Goal: Task Accomplishment & Management: Manage account settings

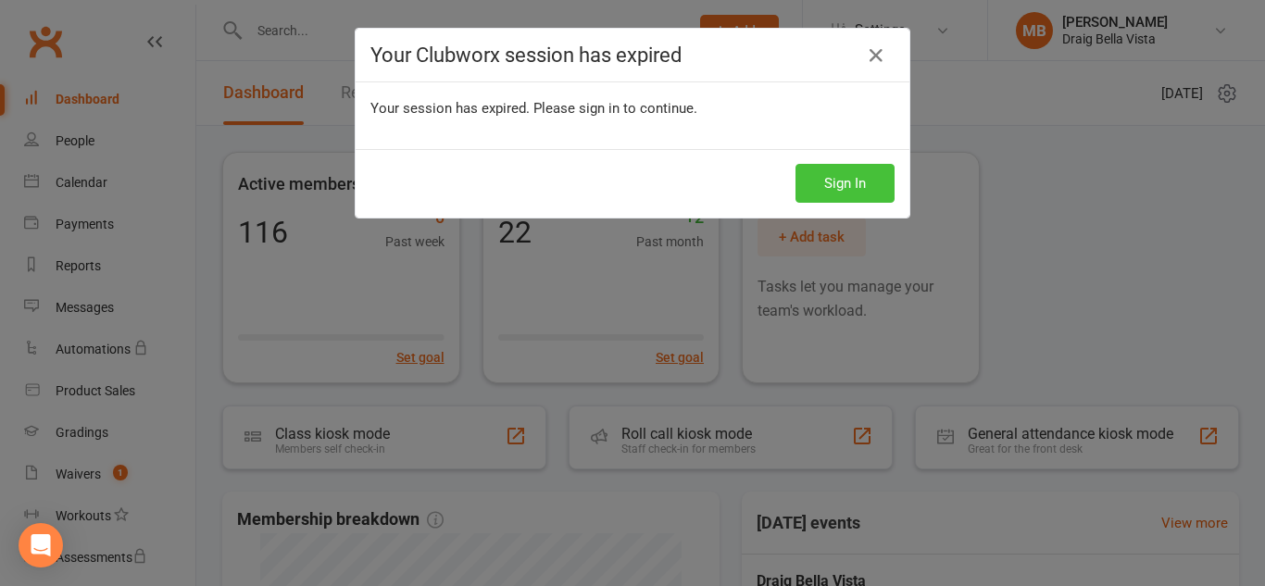
click at [841, 184] on button "Sign In" at bounding box center [844, 183] width 99 height 39
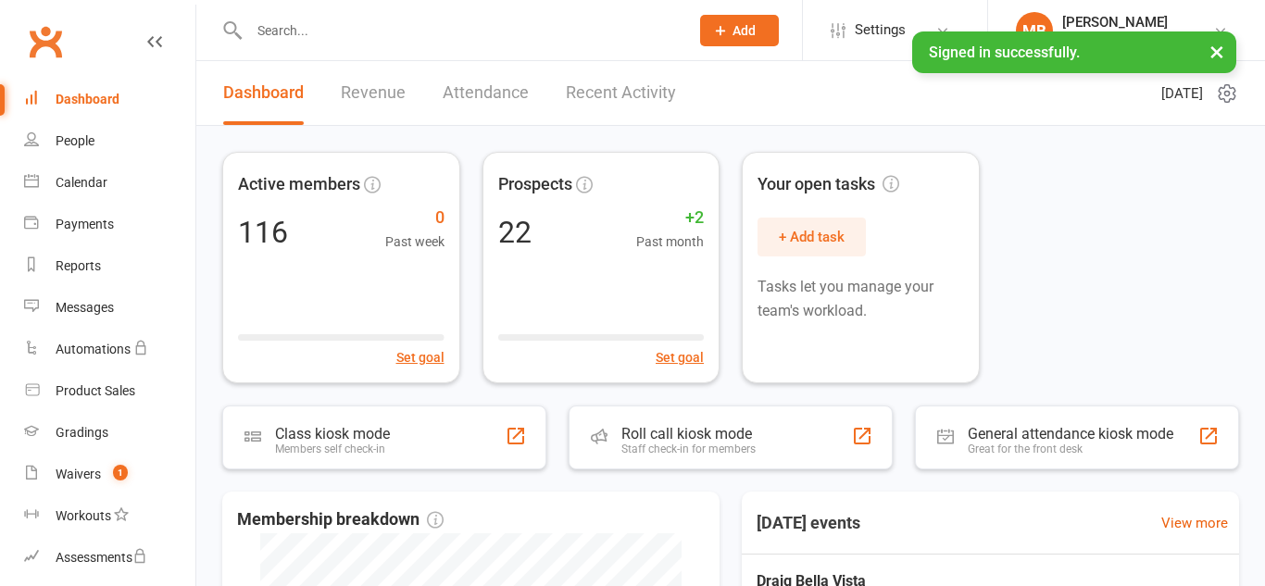
click at [349, 39] on input "text" at bounding box center [460, 31] width 432 height 26
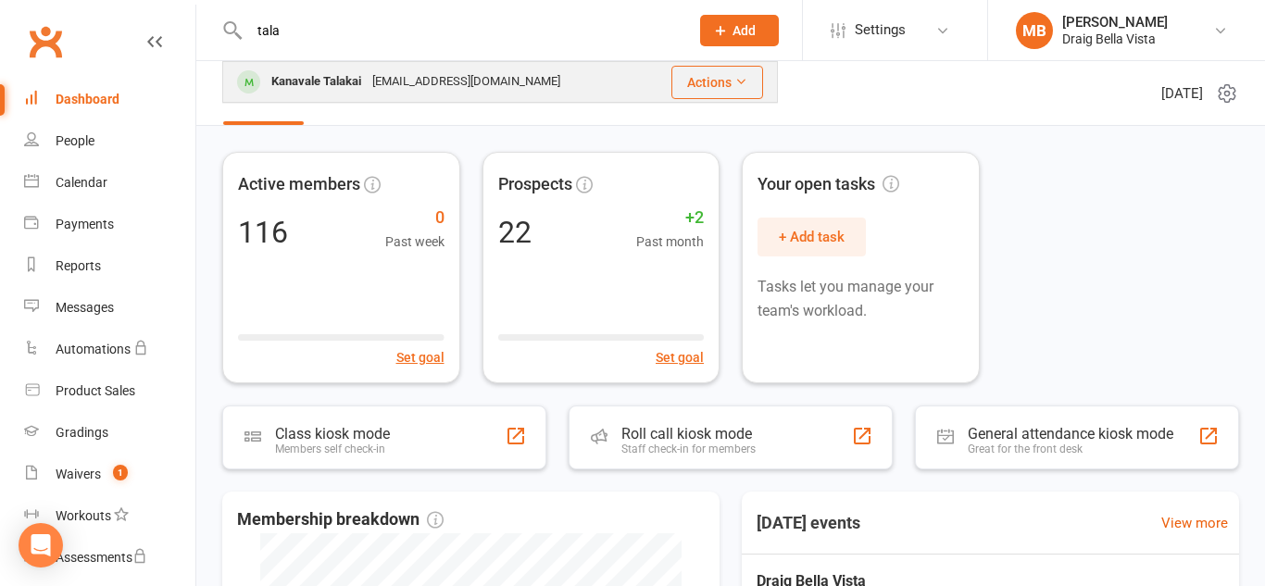
type input "tala"
click at [380, 85] on div "[EMAIL_ADDRESS][DOMAIN_NAME]" at bounding box center [466, 82] width 199 height 27
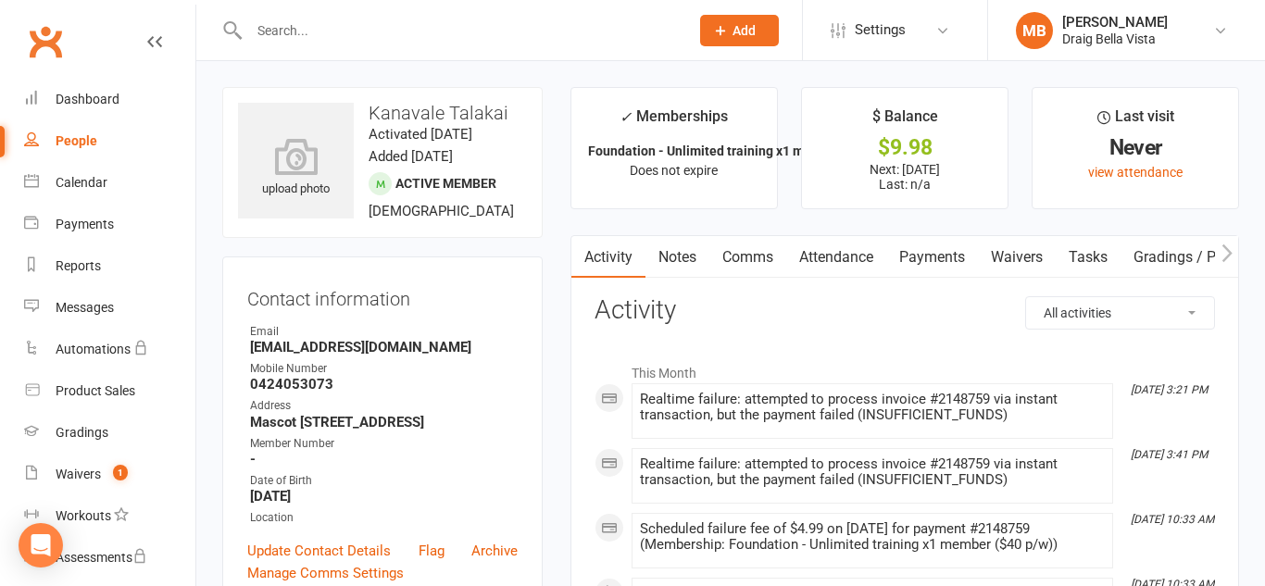
click at [954, 257] on link "Payments" at bounding box center [932, 257] width 92 height 43
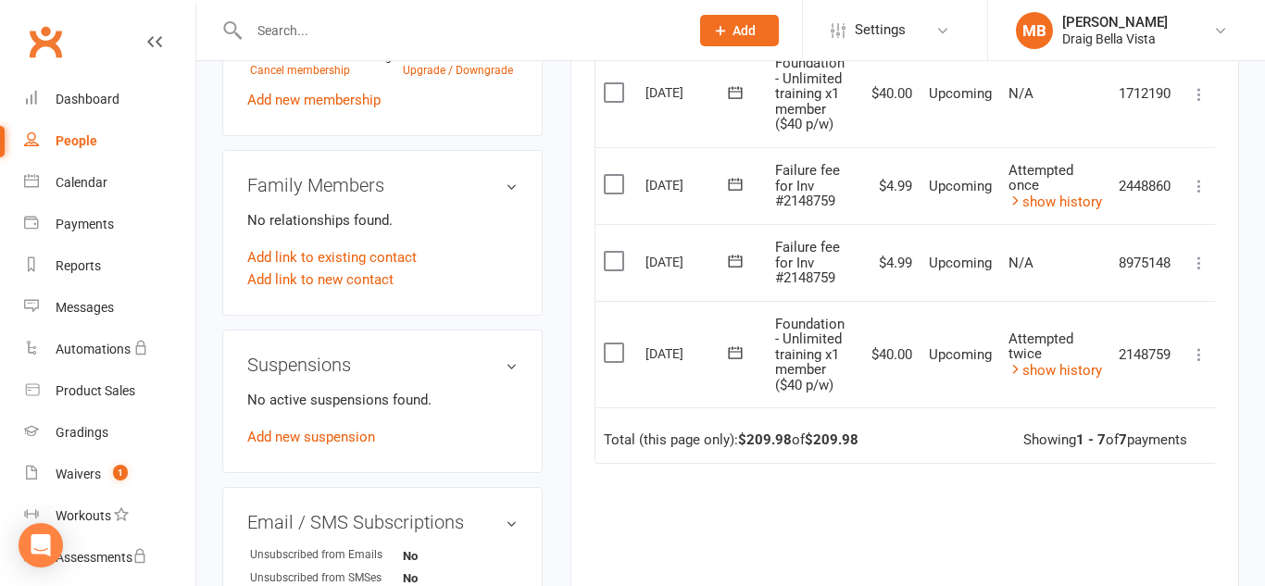
scroll to position [846, 0]
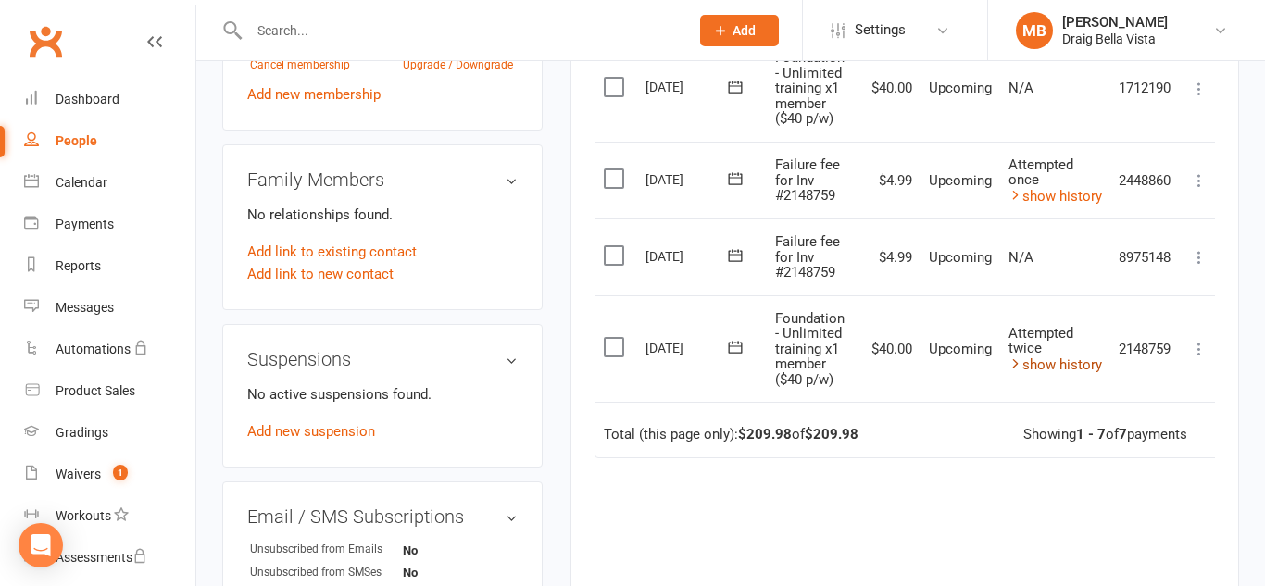
click at [1048, 357] on link "show history" at bounding box center [1055, 365] width 94 height 17
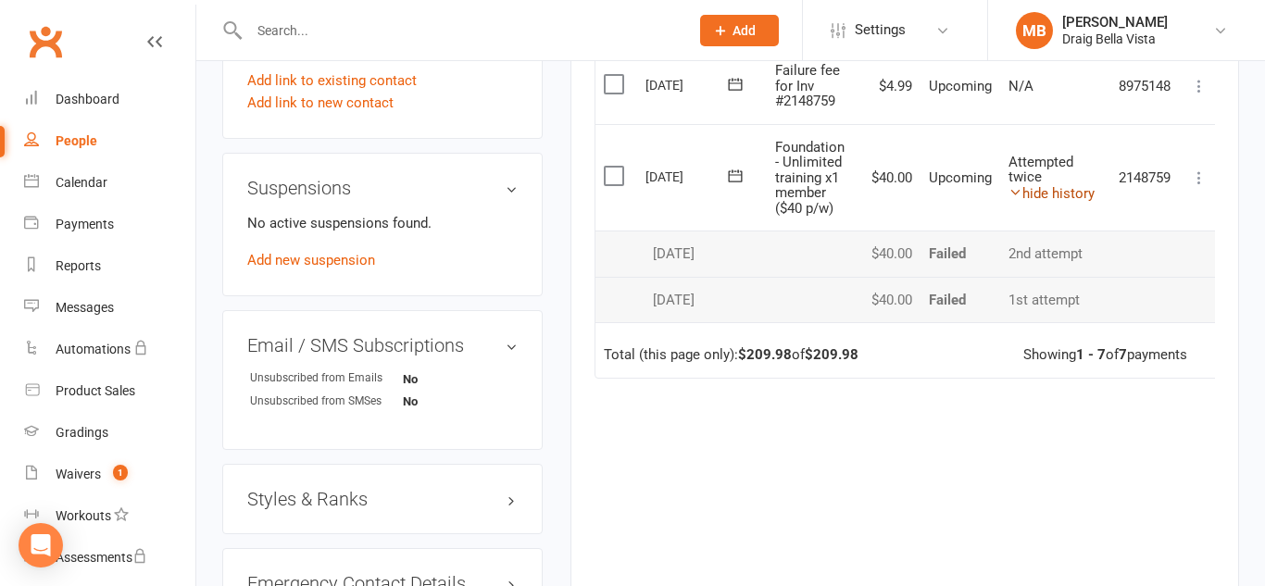
scroll to position [1017, 0]
click at [1198, 182] on icon at bounding box center [1199, 178] width 19 height 19
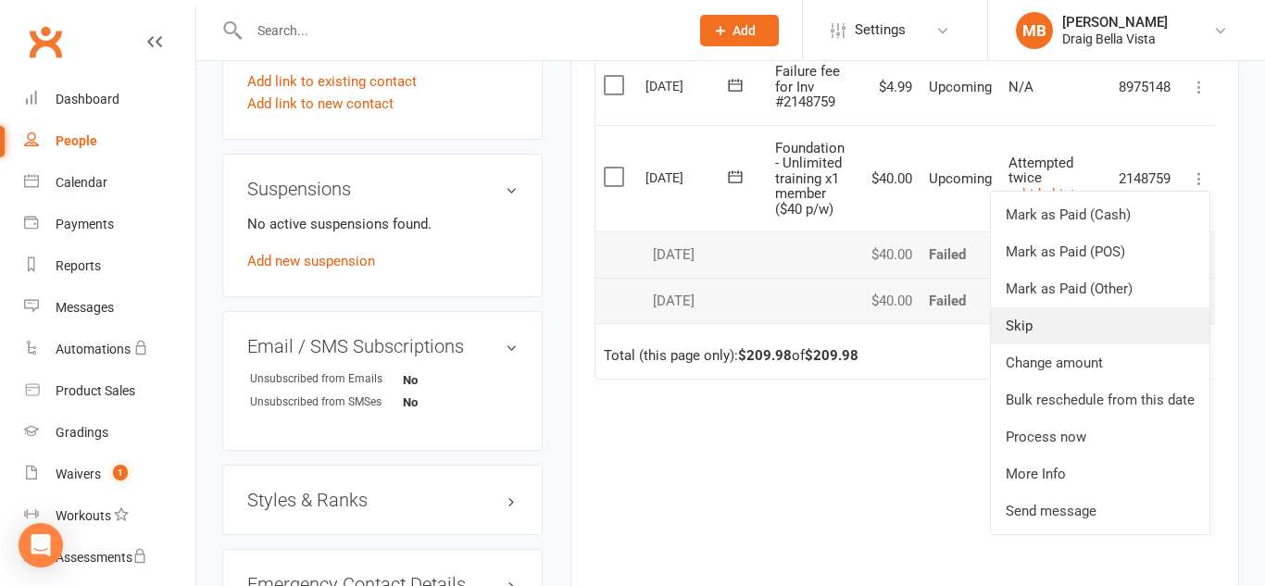
click at [1079, 336] on link "Skip" at bounding box center [1100, 325] width 219 height 37
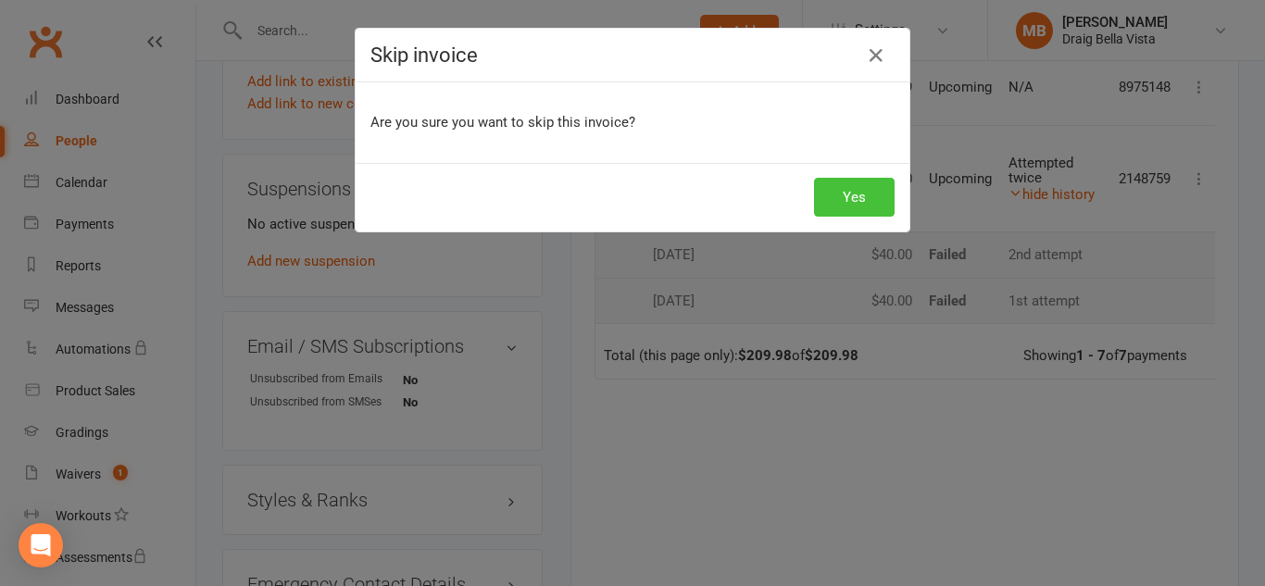
click at [837, 210] on button "Yes" at bounding box center [854, 197] width 81 height 39
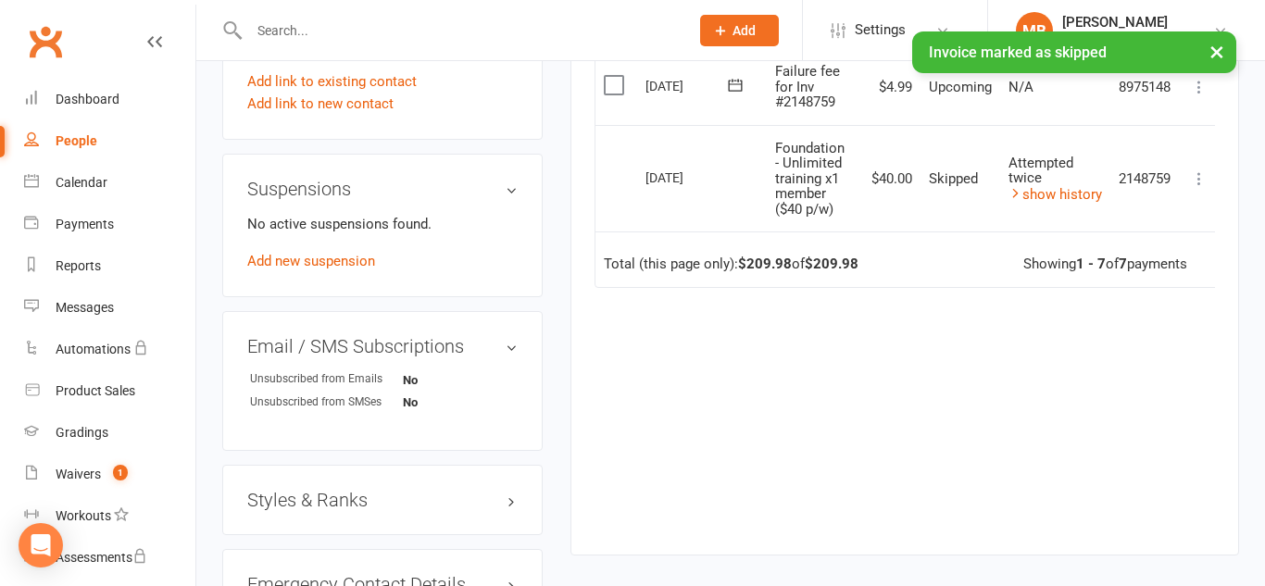
click at [1195, 184] on icon at bounding box center [1199, 178] width 19 height 19
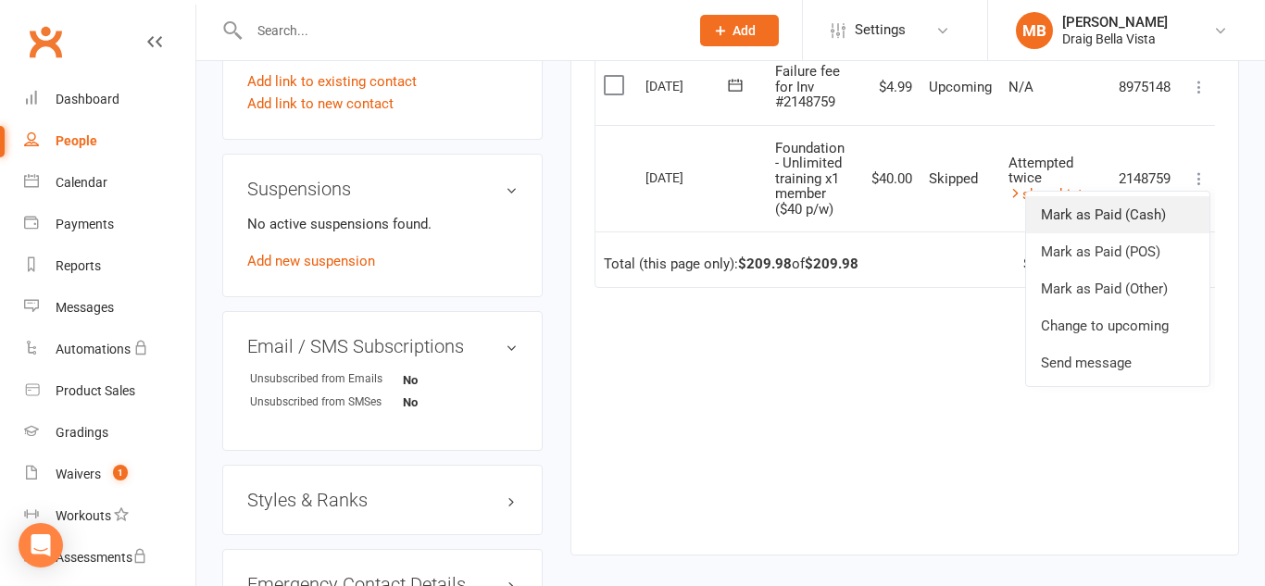
click at [1157, 214] on link "Mark as Paid (Cash)" at bounding box center [1117, 214] width 183 height 37
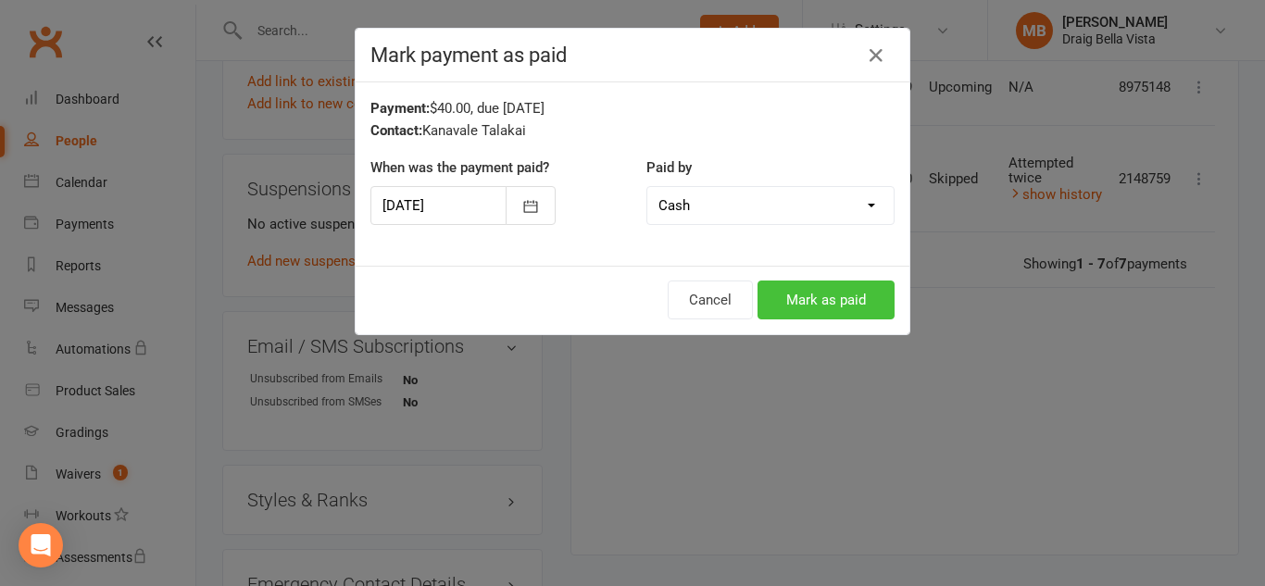
click at [852, 301] on button "Mark as paid" at bounding box center [825, 300] width 137 height 39
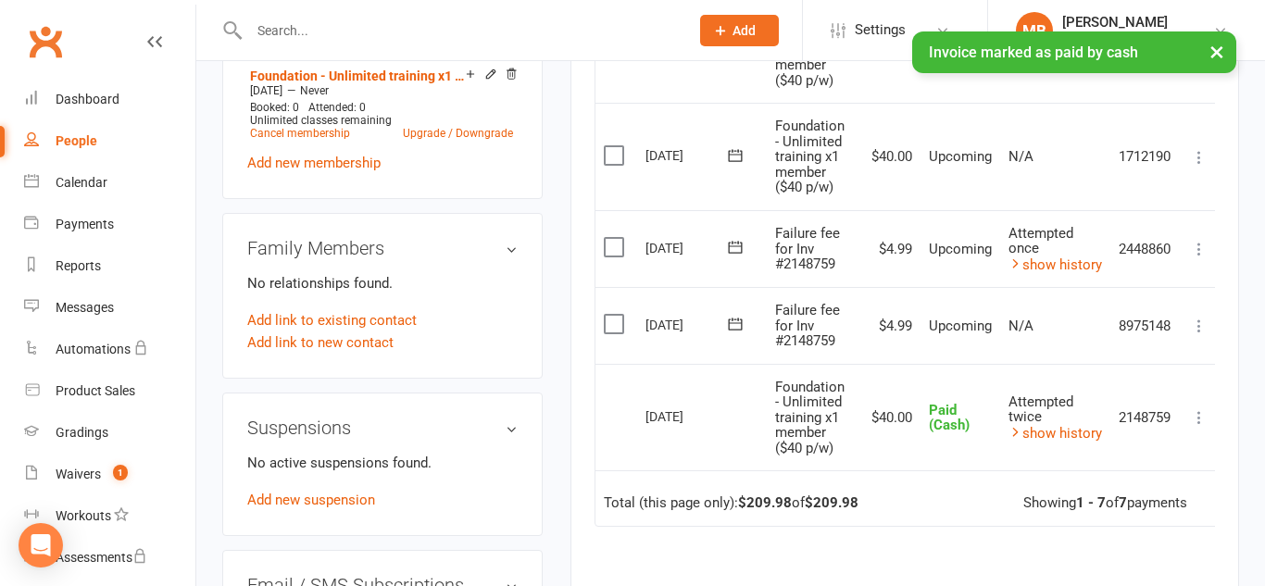
scroll to position [780, 0]
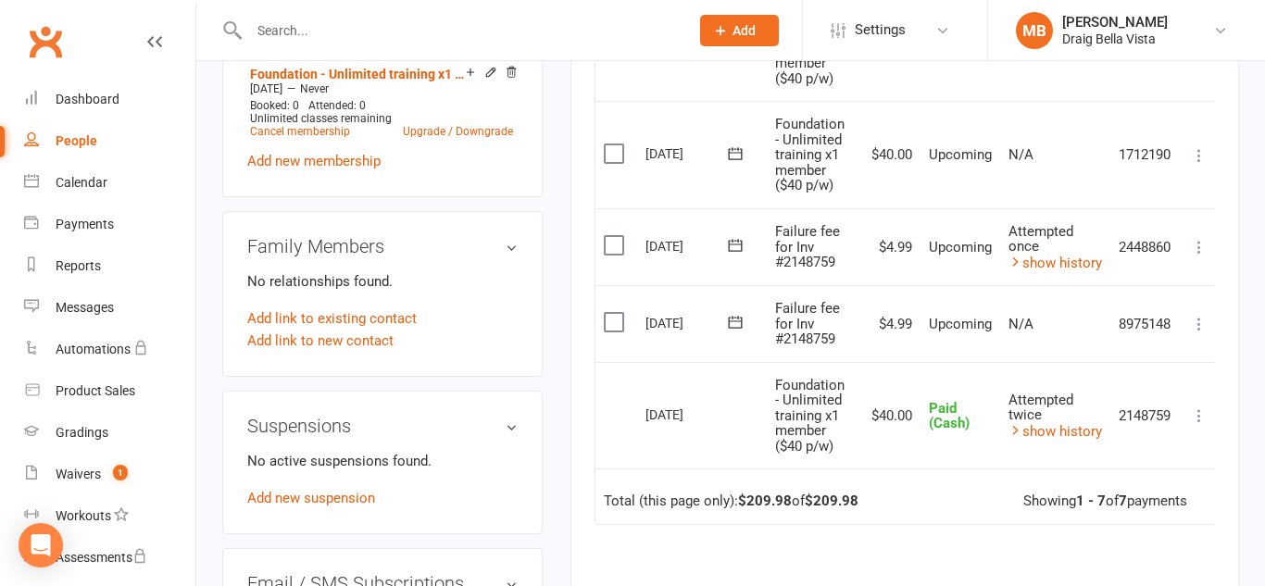
click at [1202, 247] on icon at bounding box center [1199, 247] width 19 height 19
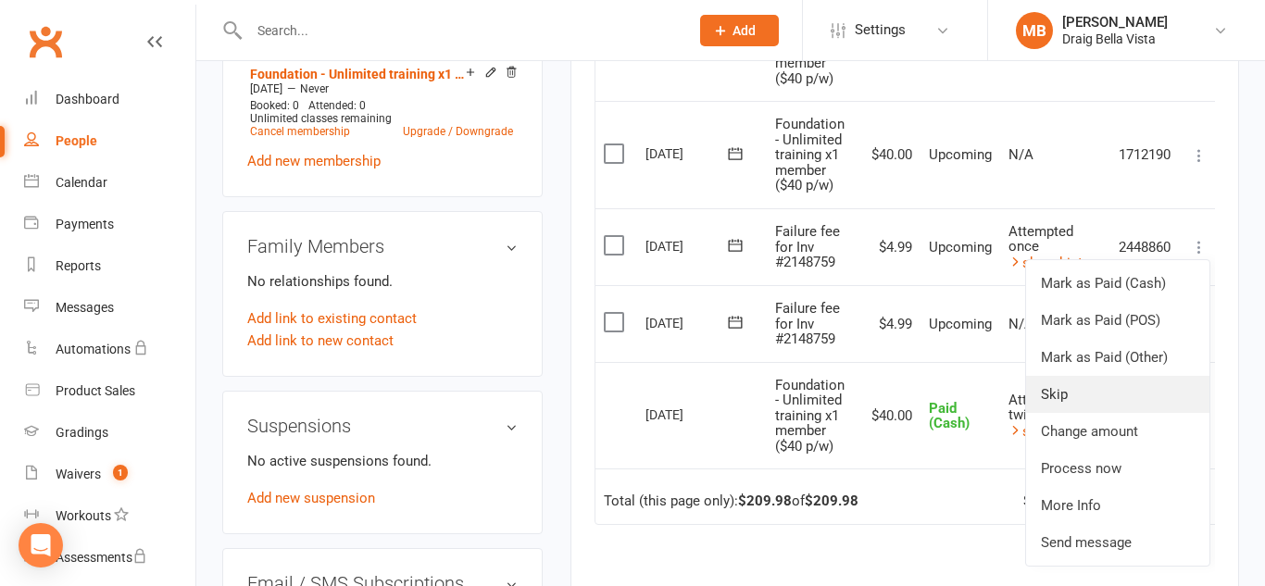
click at [1128, 391] on link "Skip" at bounding box center [1117, 394] width 183 height 37
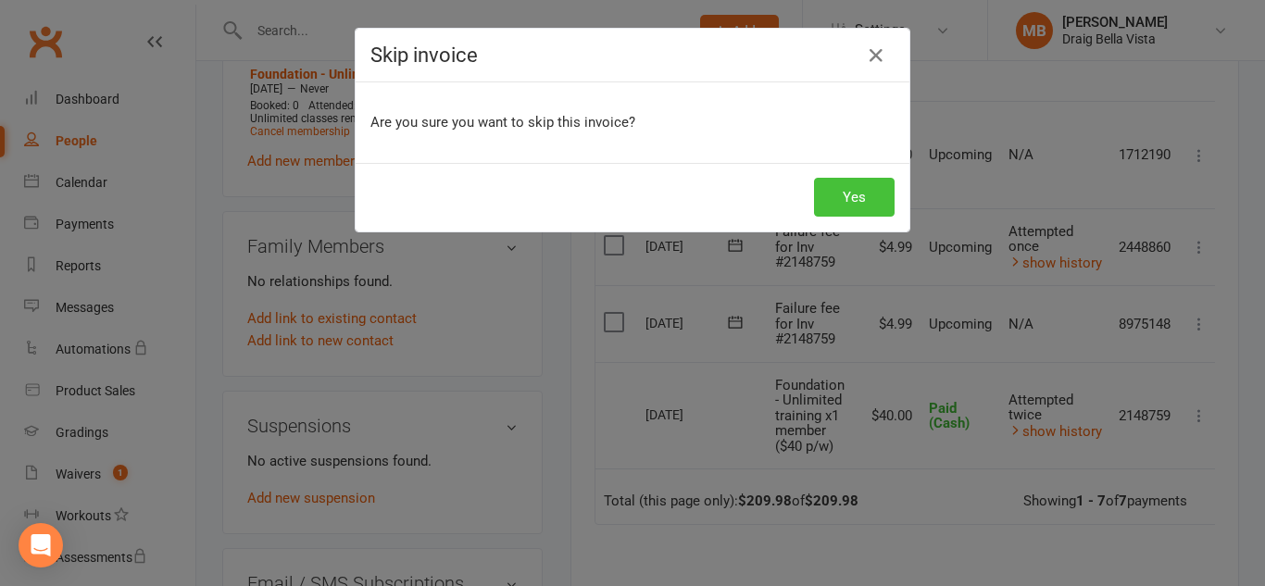
click at [845, 200] on button "Yes" at bounding box center [854, 197] width 81 height 39
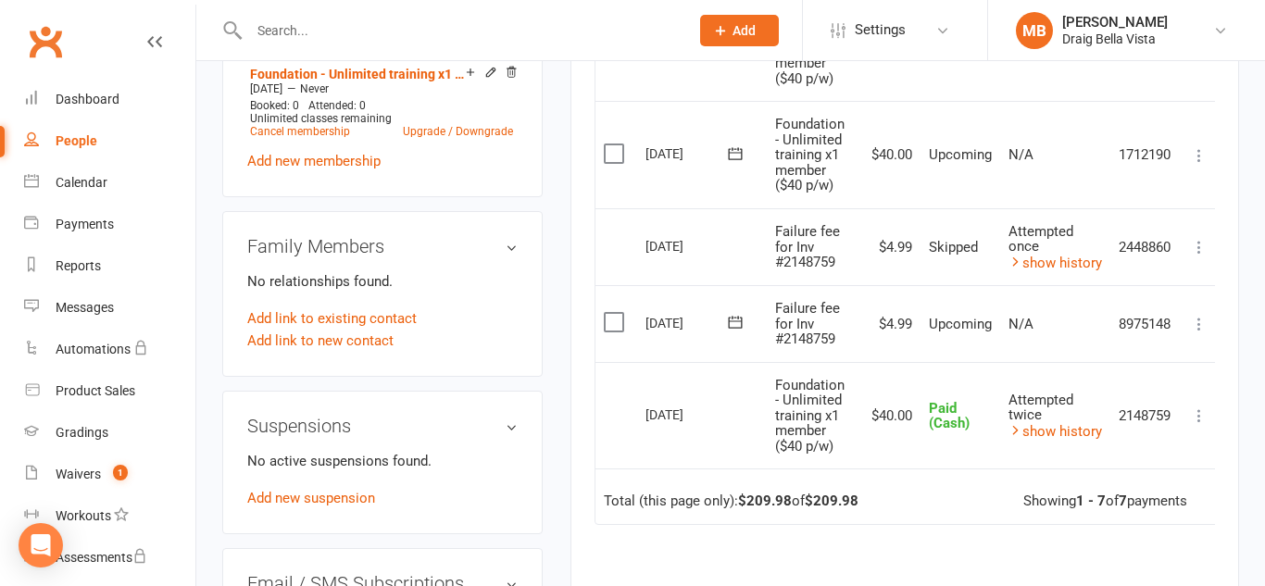
click at [1200, 321] on icon at bounding box center [1199, 324] width 19 height 19
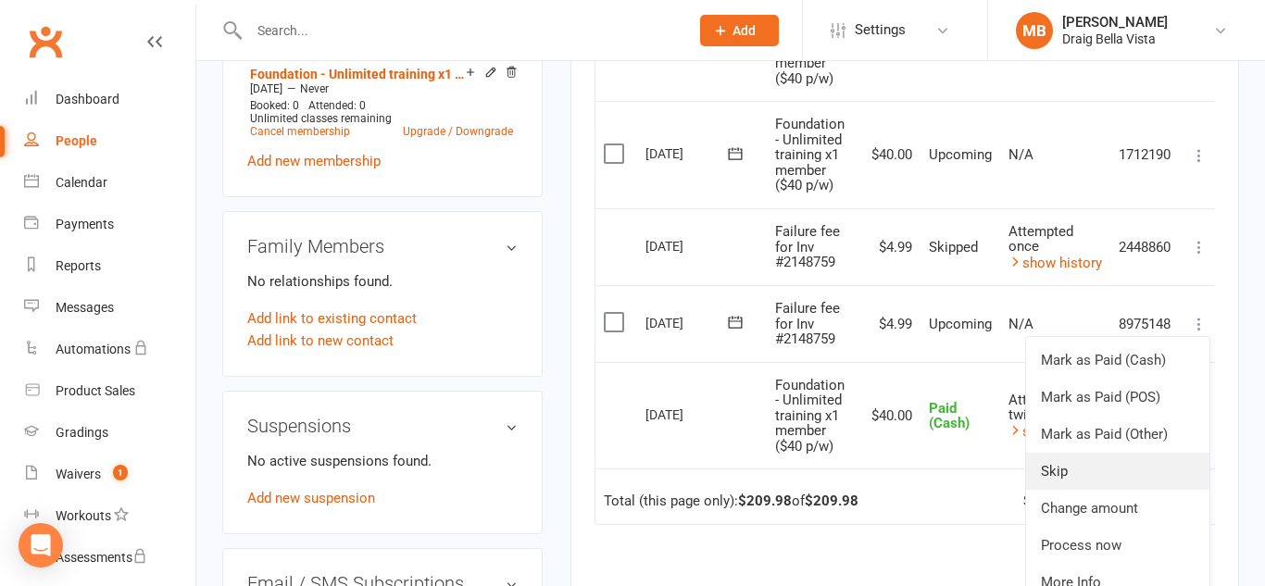
click at [1127, 469] on link "Skip" at bounding box center [1117, 471] width 183 height 37
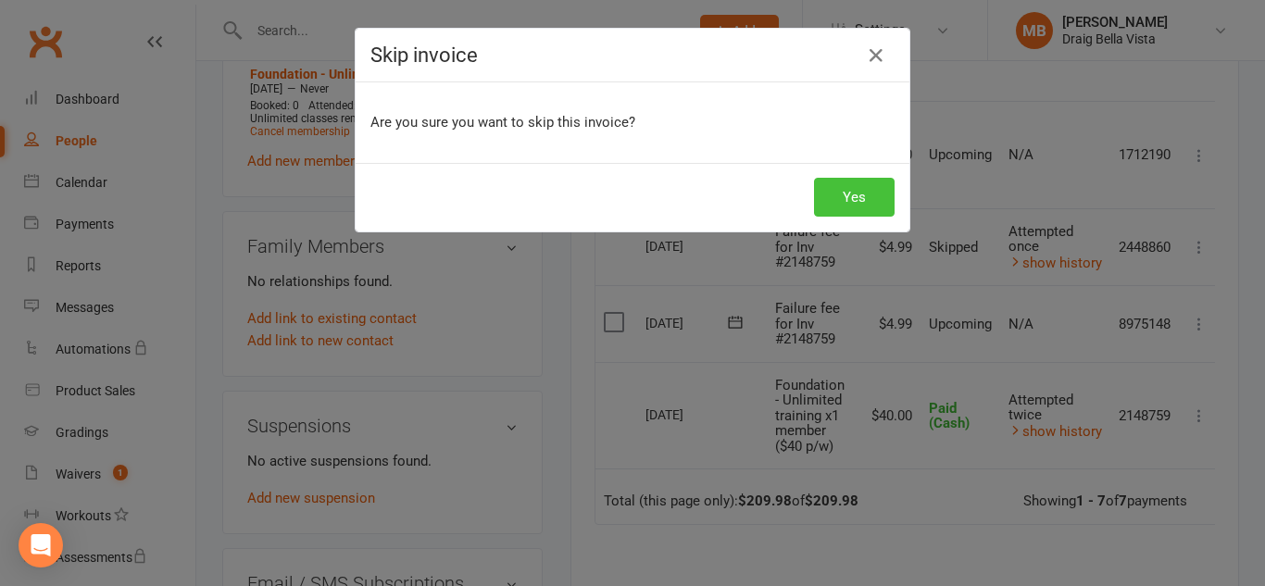
click at [844, 200] on button "Yes" at bounding box center [854, 197] width 81 height 39
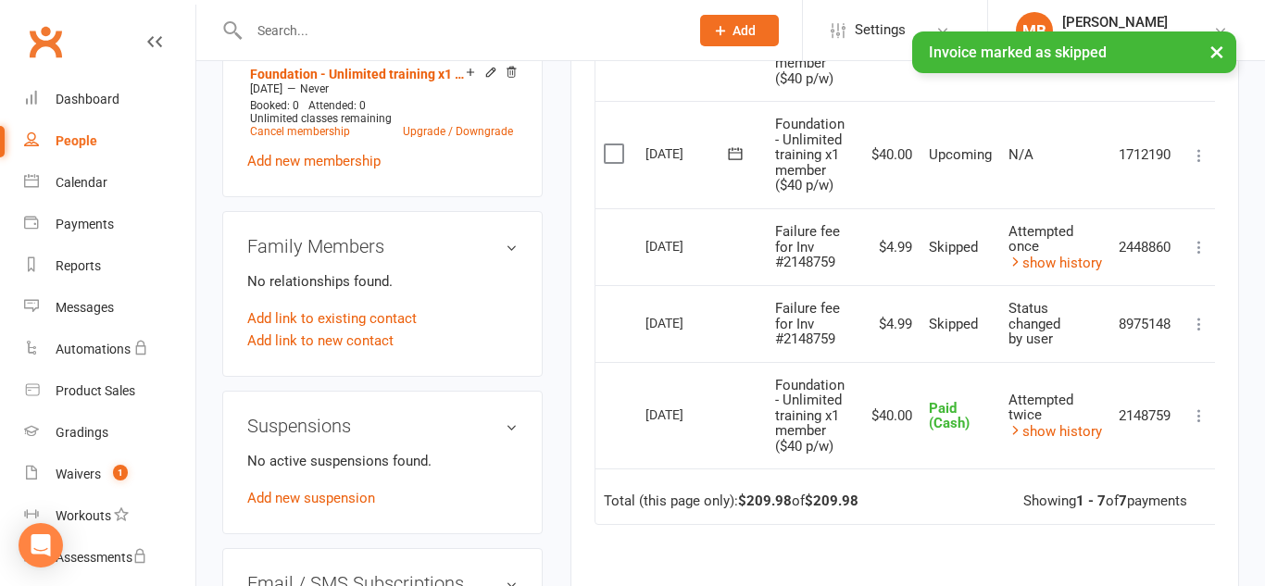
click at [1197, 253] on icon at bounding box center [1199, 247] width 19 height 19
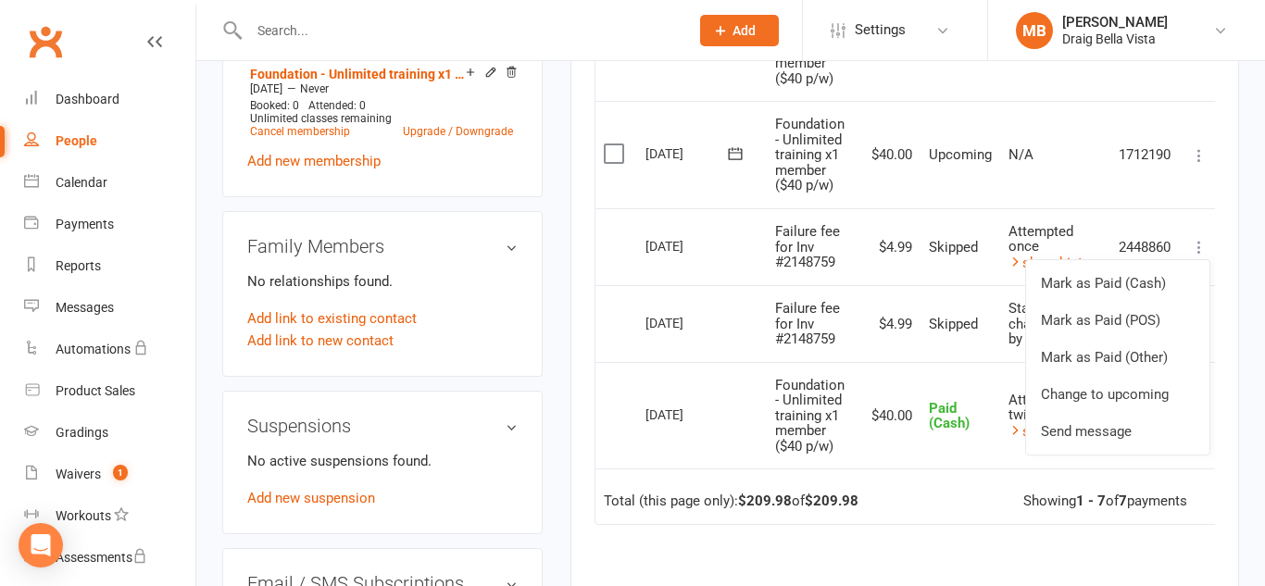
click at [1234, 292] on div "Activity Notes Comms Attendance Payments Waivers Tasks Gradings / Promotions Pa…" at bounding box center [904, 124] width 669 height 1337
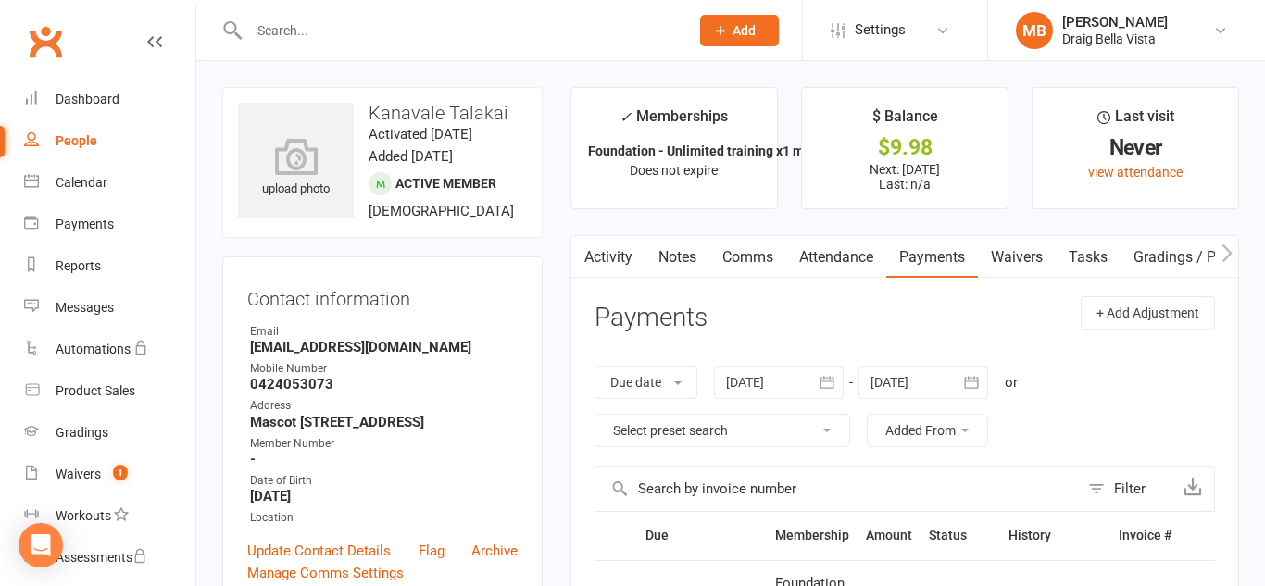
scroll to position [5, 0]
click at [77, 475] on div "Waivers" at bounding box center [78, 474] width 45 height 15
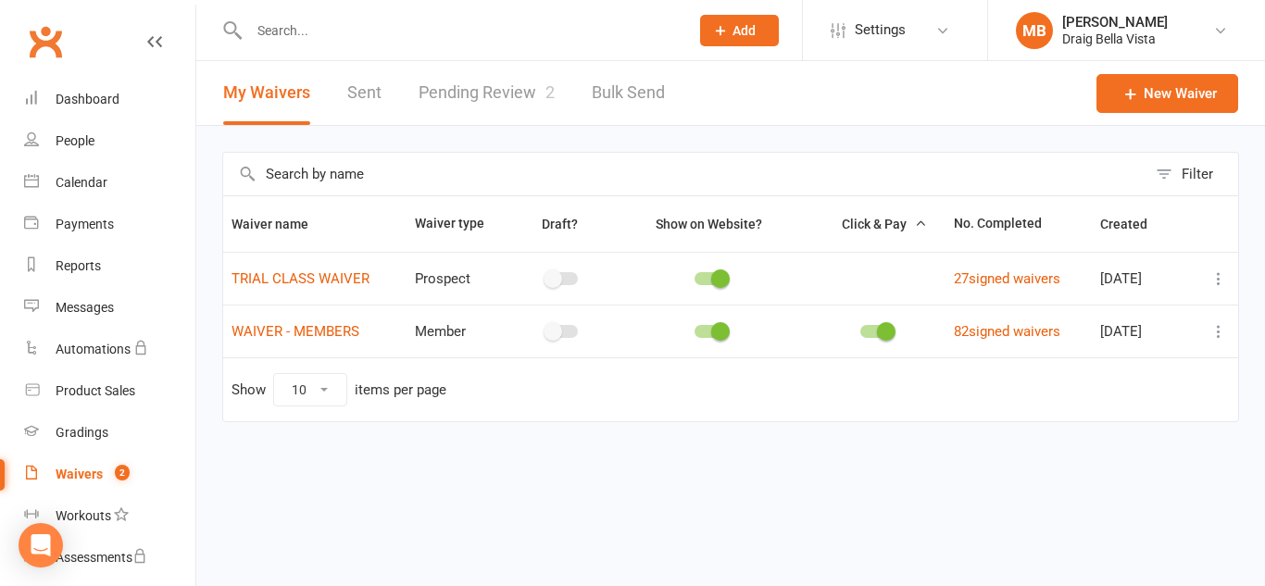
click at [535, 93] on link "Pending Review 2" at bounding box center [487, 93] width 136 height 64
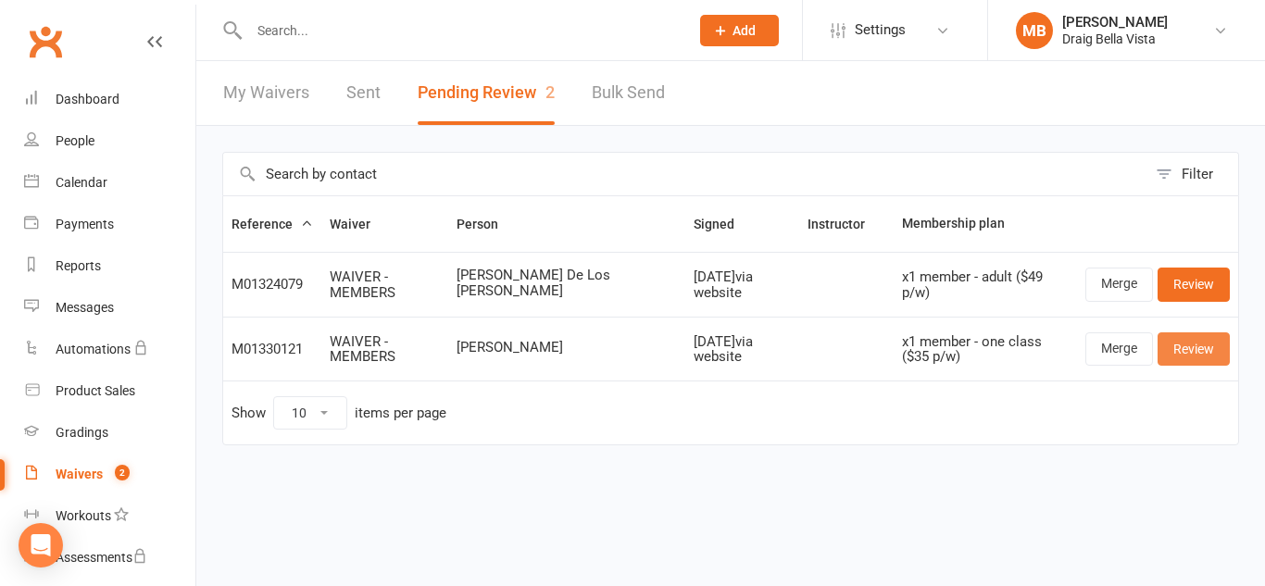
click at [1190, 351] on link "Review" at bounding box center [1193, 348] width 72 height 33
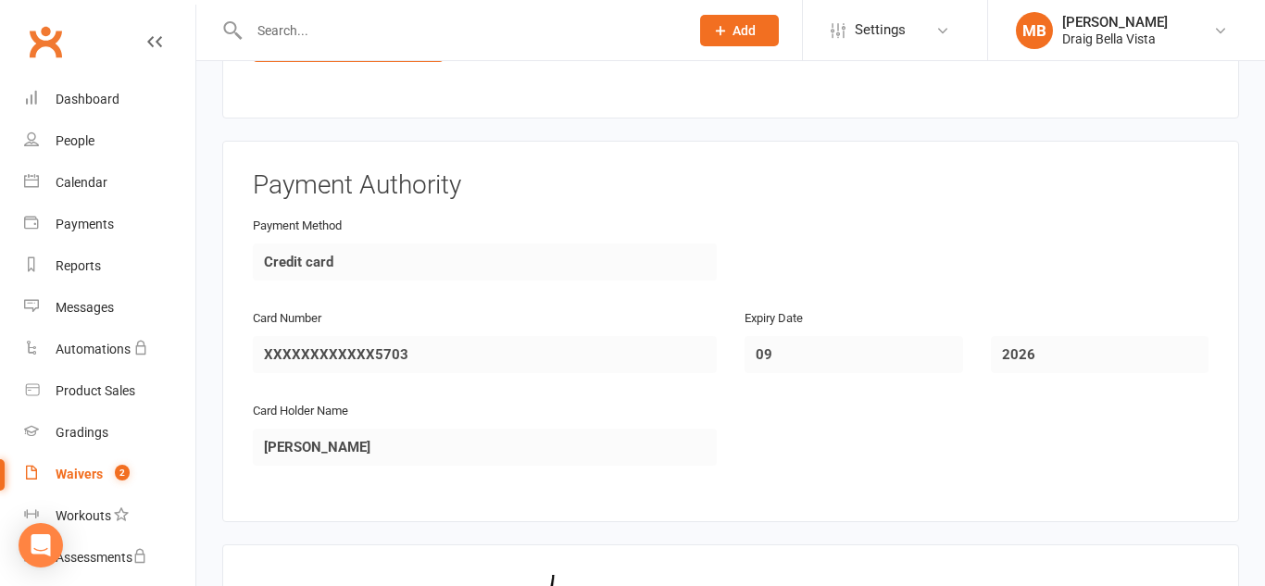
scroll to position [1811, 0]
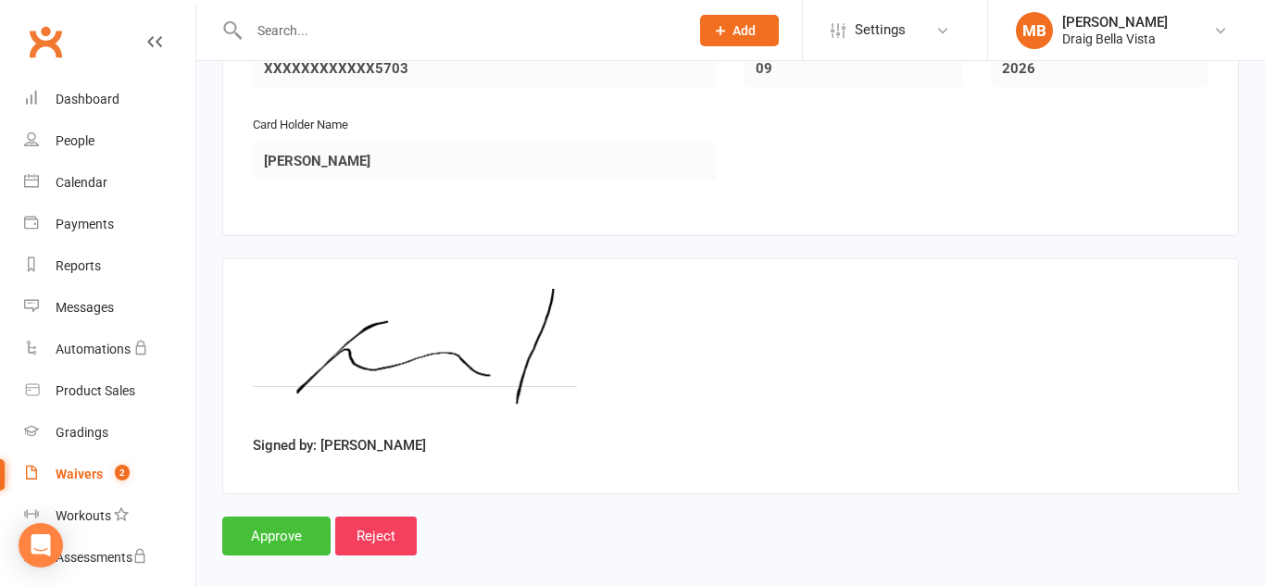
click at [269, 519] on input "Approve" at bounding box center [276, 536] width 108 height 39
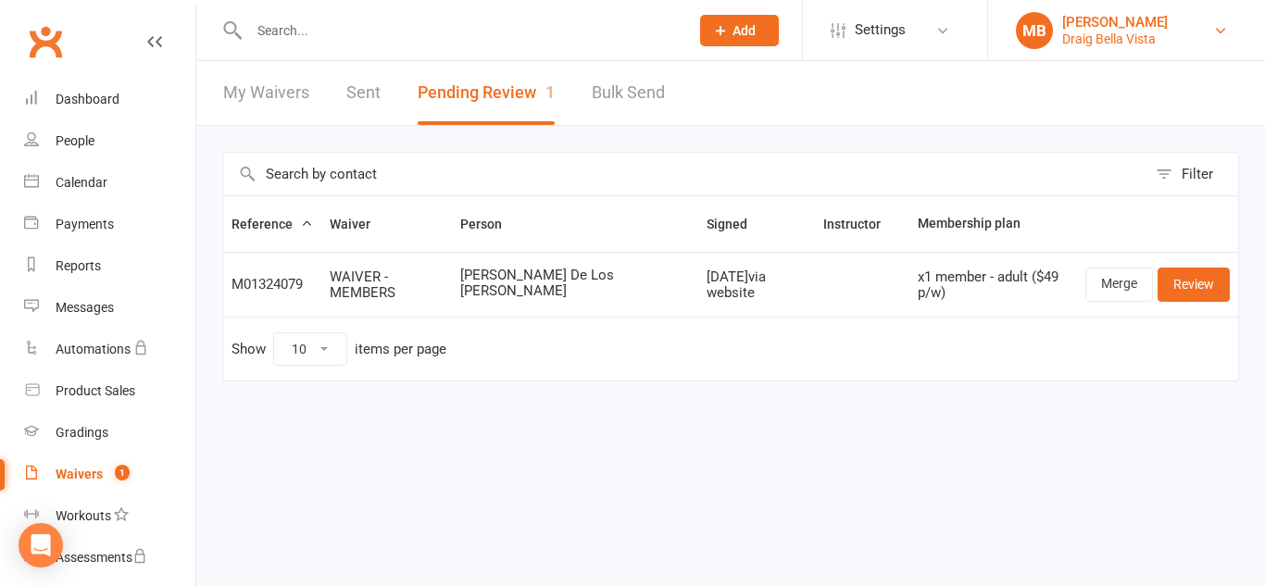
click at [1146, 31] on div "Draig Bella Vista" at bounding box center [1115, 39] width 106 height 17
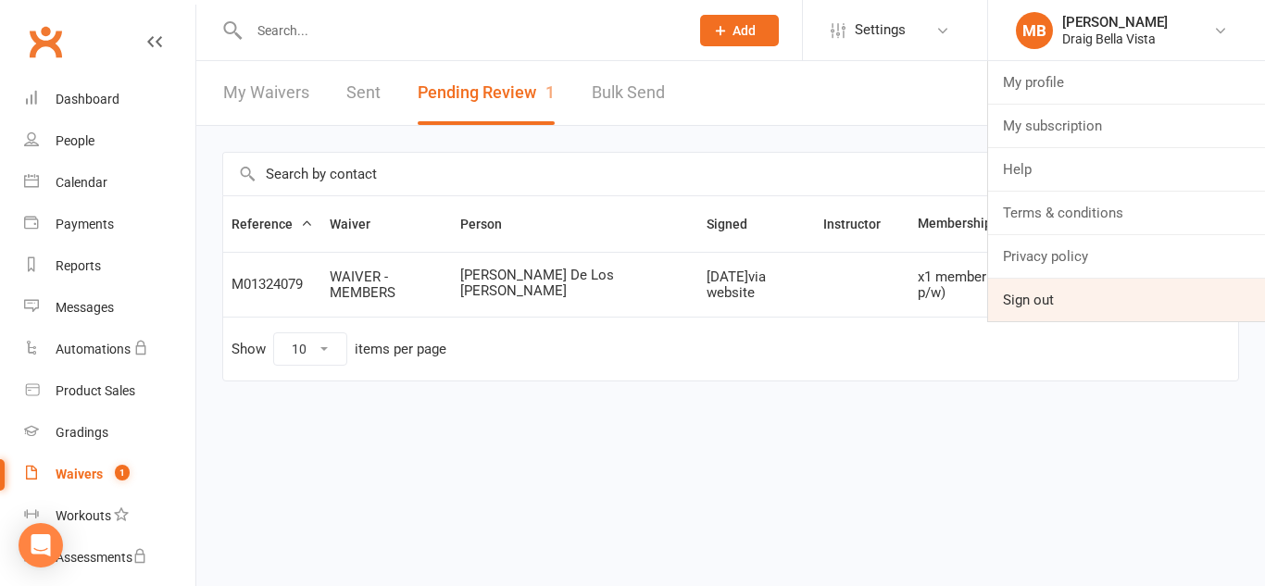
click at [1073, 301] on link "Sign out" at bounding box center [1126, 300] width 277 height 43
